Goal: Task Accomplishment & Management: Use online tool/utility

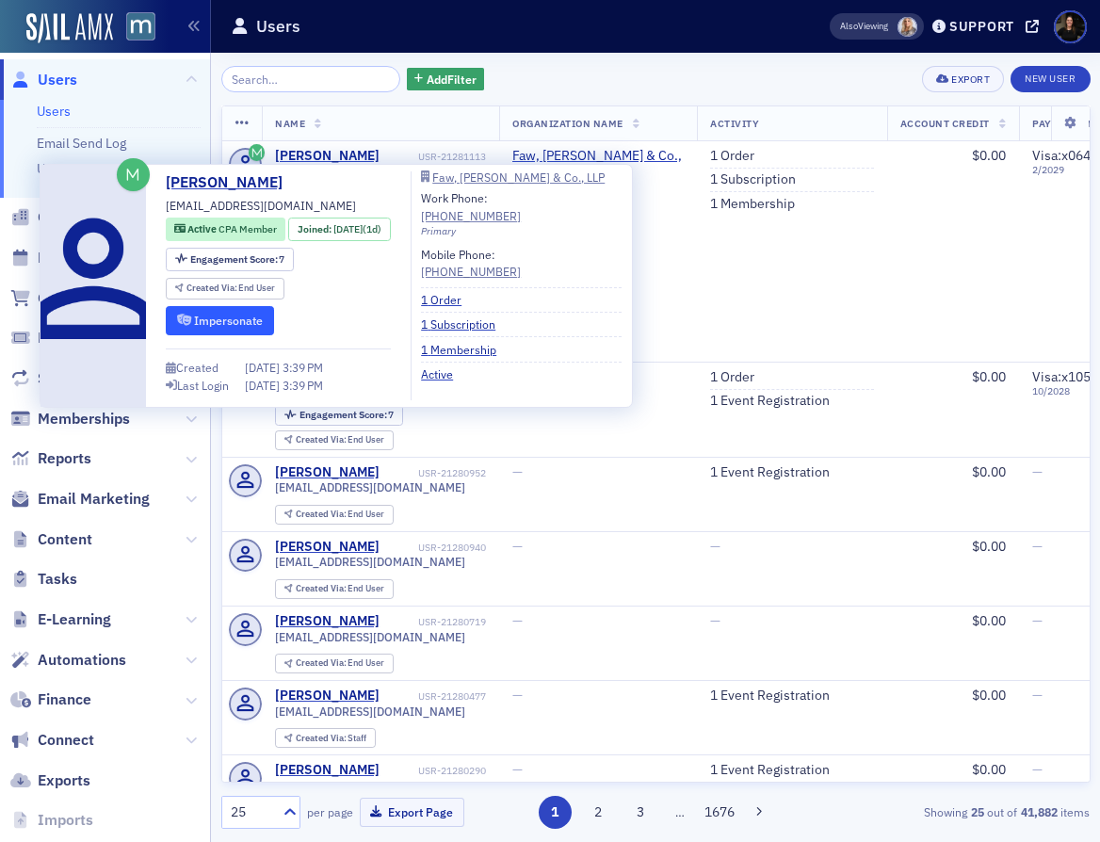
click at [264, 322] on button "Impersonate" at bounding box center [220, 320] width 108 height 29
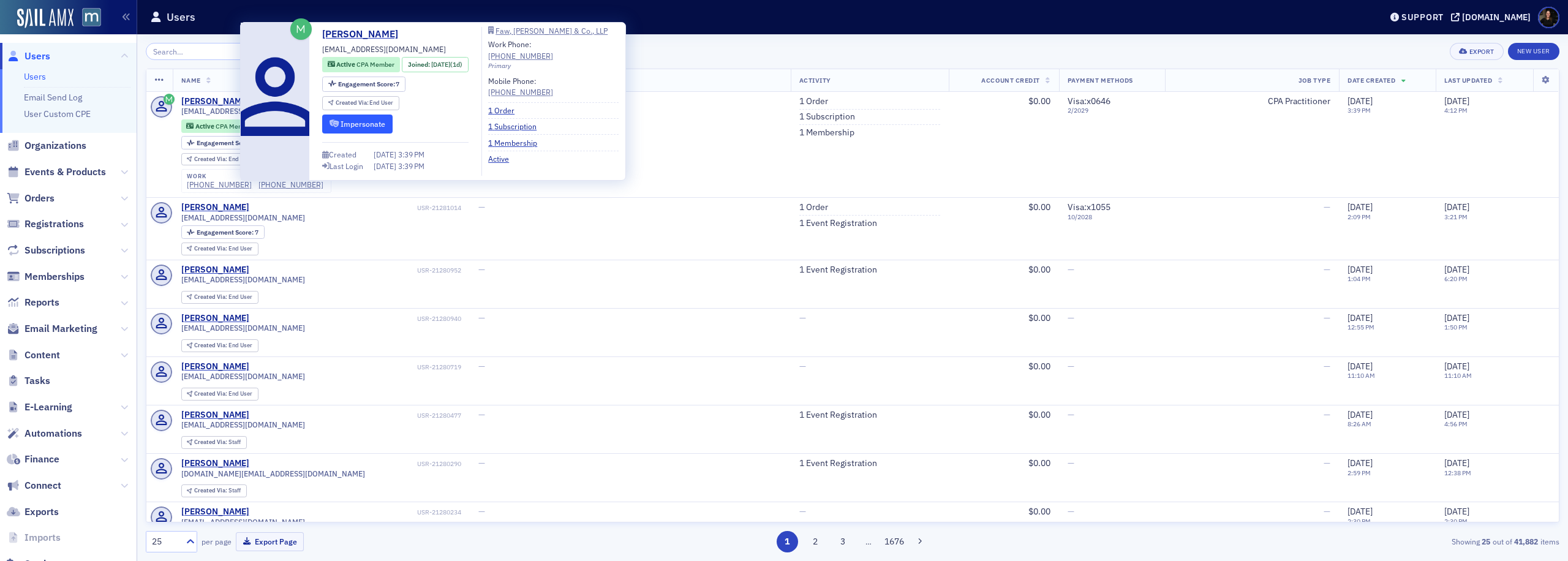
click at [345, 124] on button "Impersonate" at bounding box center [357, 124] width 70 height 19
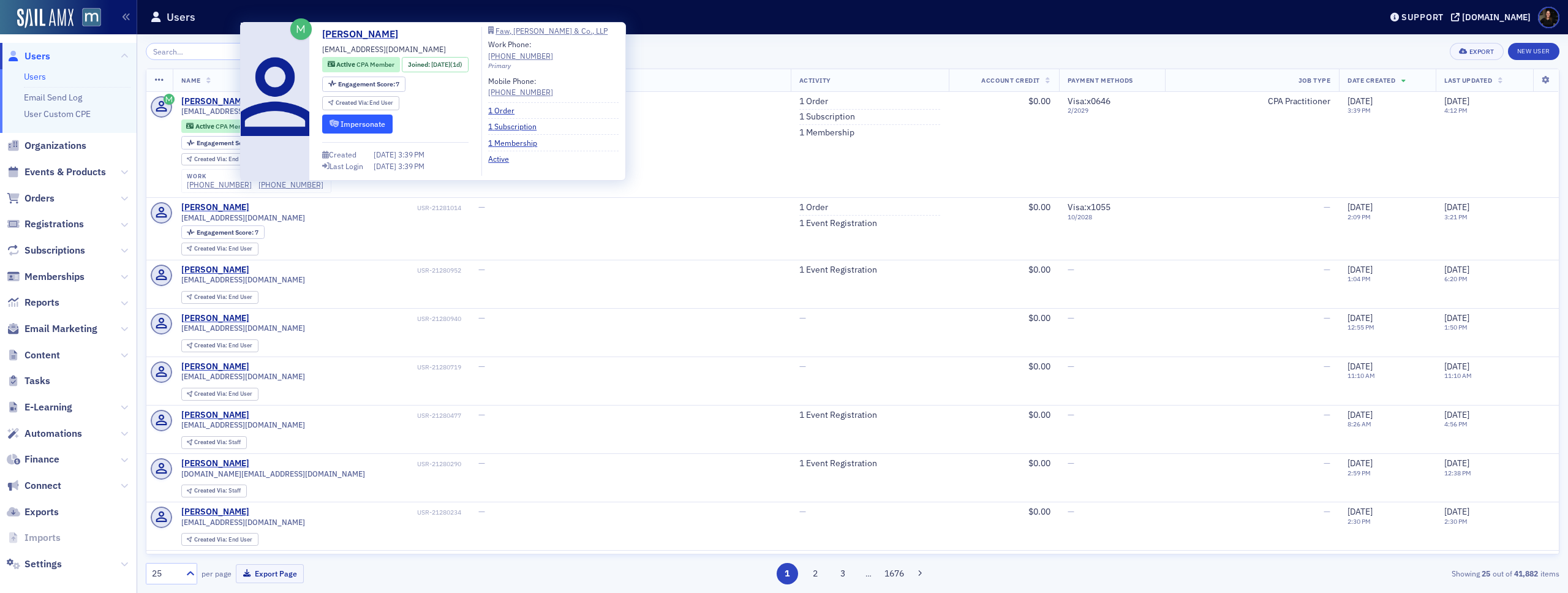
click at [358, 127] on button "Impersonate" at bounding box center [357, 124] width 70 height 19
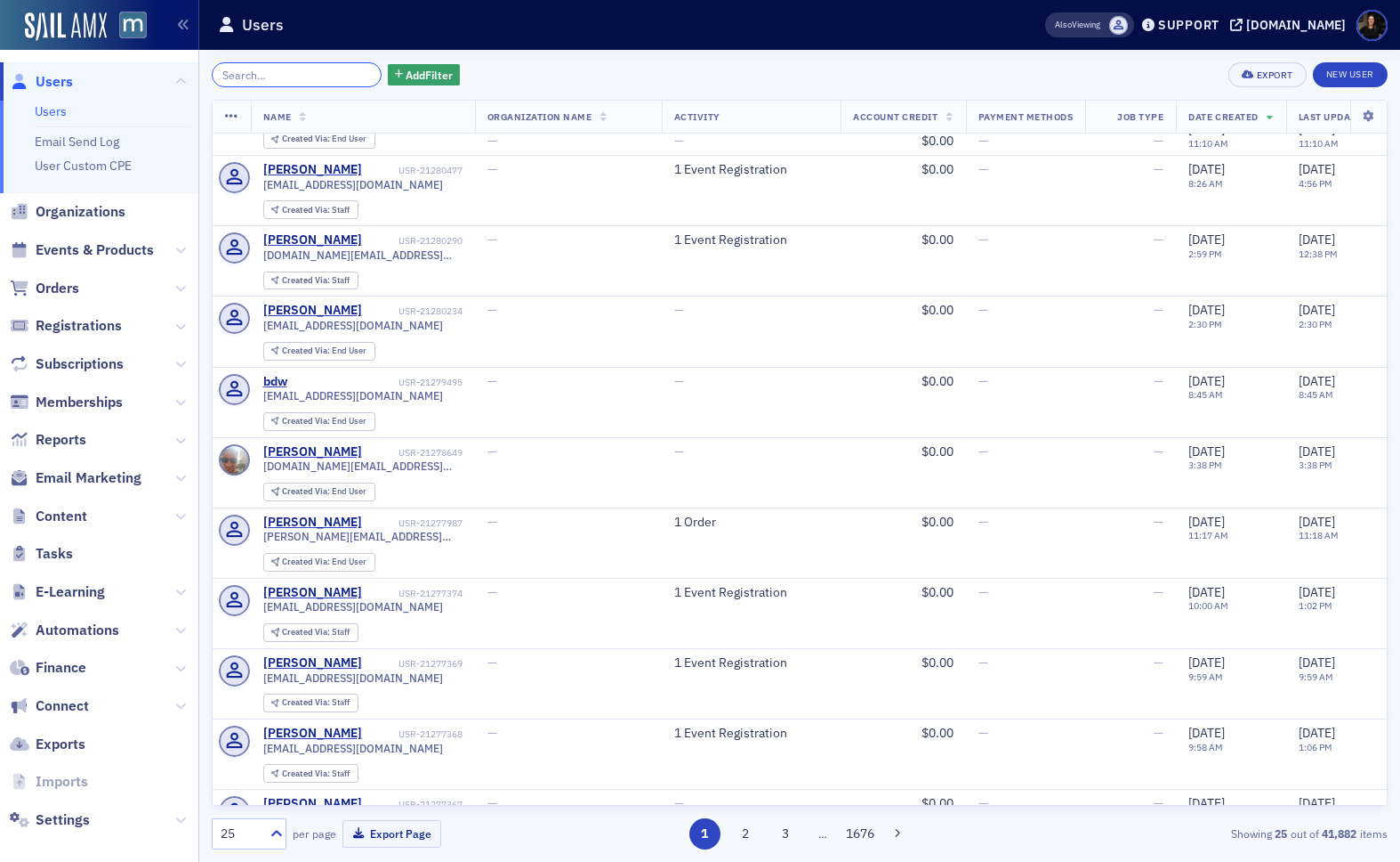
scroll to position [488, 0]
